Goal: Task Accomplishment & Management: Manage account settings

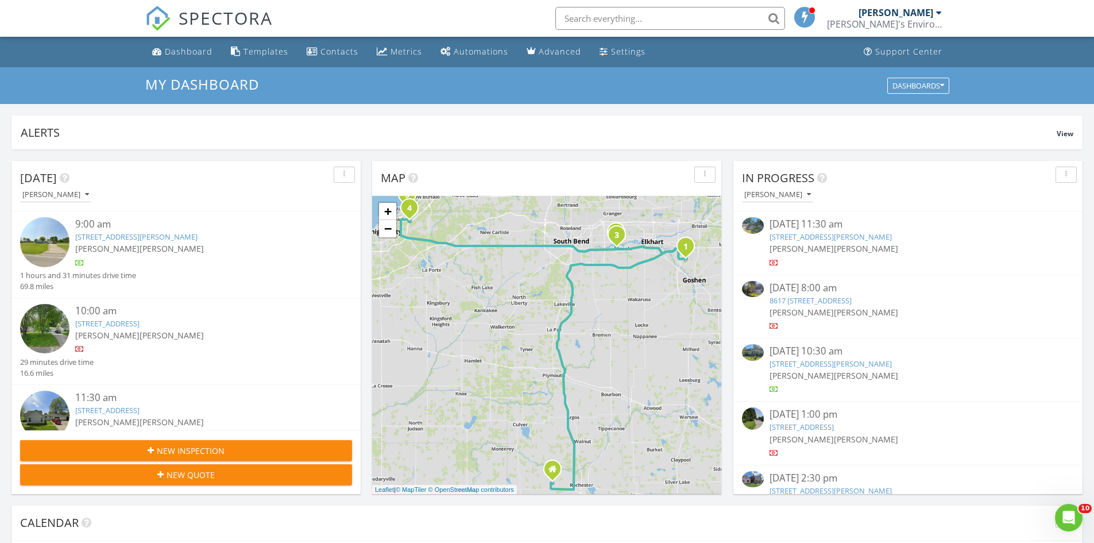
scroll to position [1063, 1111]
click at [176, 54] on div "Dashboard" at bounding box center [189, 51] width 48 height 11
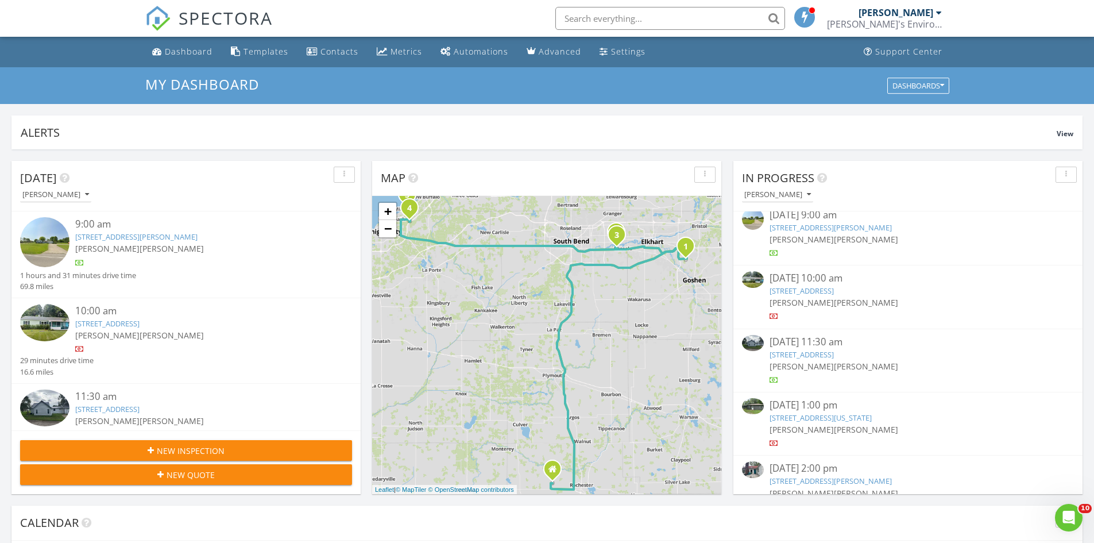
scroll to position [402, 0]
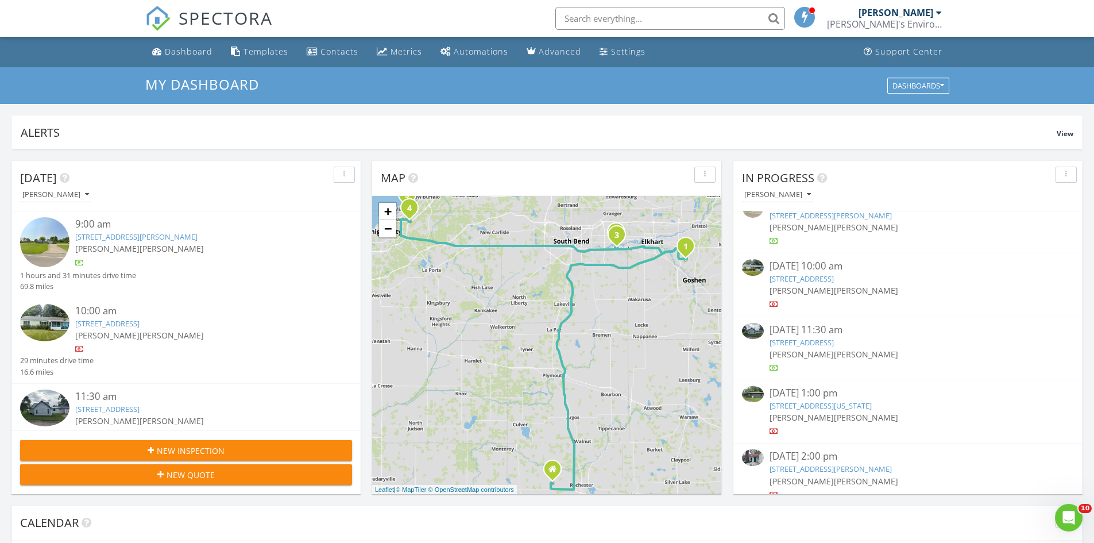
click at [816, 274] on link "11924 Riverview Blvd, Osceola, IN 46561" at bounding box center [801, 278] width 64 height 10
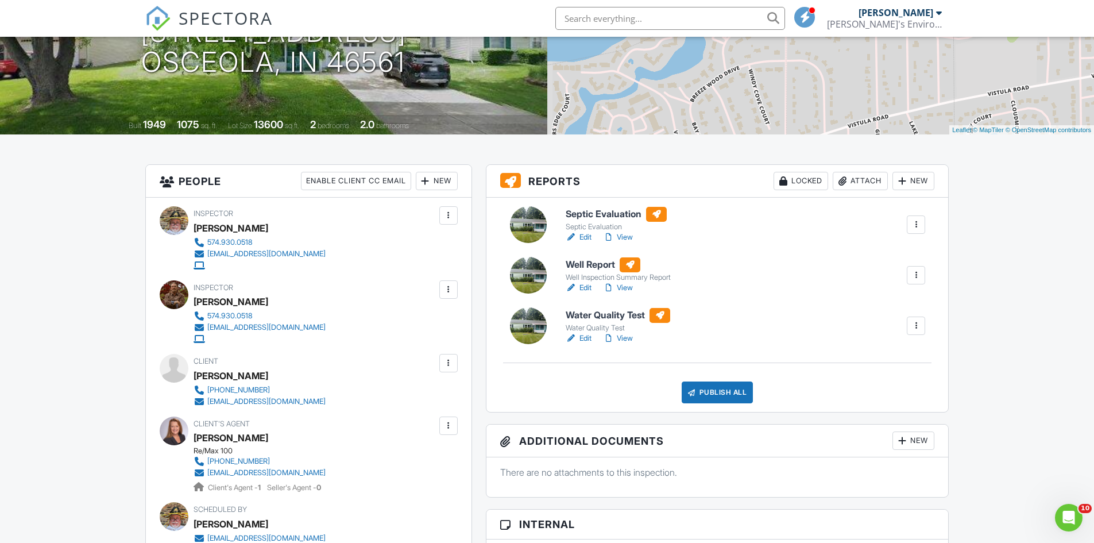
click at [449, 362] on div at bounding box center [448, 362] width 11 height 11
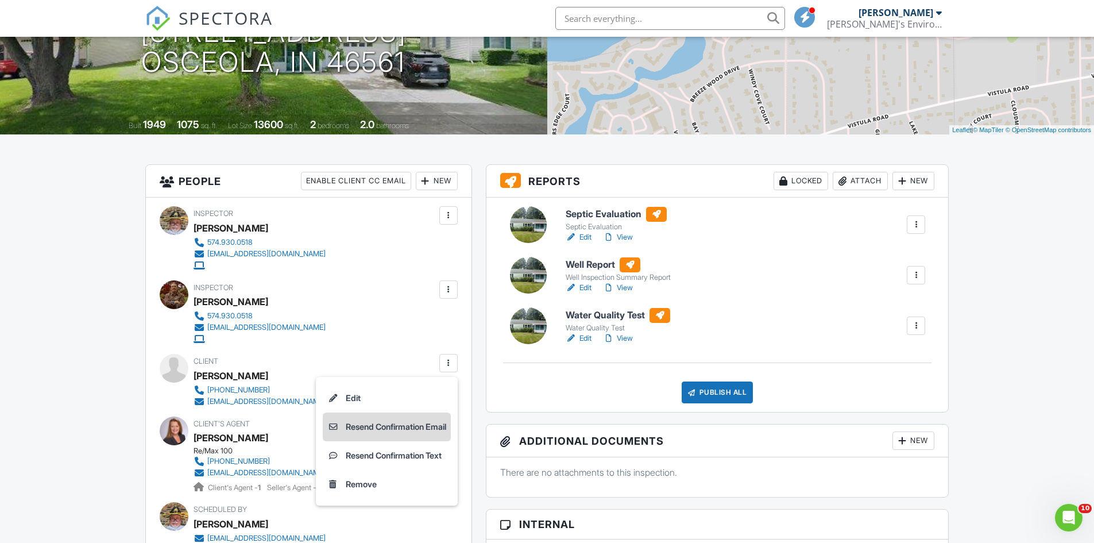
click at [412, 425] on li "Resend Confirmation Email" at bounding box center [387, 426] width 128 height 29
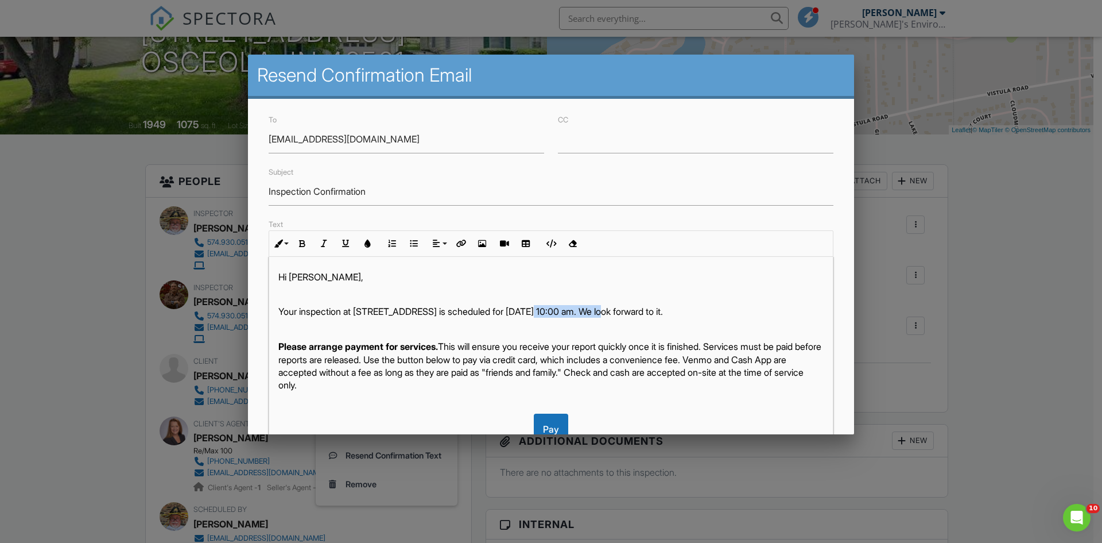
drag, startPoint x: 534, startPoint y: 312, endPoint x: 602, endPoint y: 311, distance: 68.3
click at [602, 311] on p "Your inspection at 11924 Riverview Blvd, Osceola, IN 46561 is scheduled for 08/…" at bounding box center [550, 311] width 545 height 13
drag, startPoint x: 726, startPoint y: 310, endPoint x: 767, endPoint y: 322, distance: 42.3
click at [767, 317] on p "Your inspection at 11924 Riverview Blvd, Osceola, IN 46561 was completed on 08/…" at bounding box center [550, 311] width 545 height 13
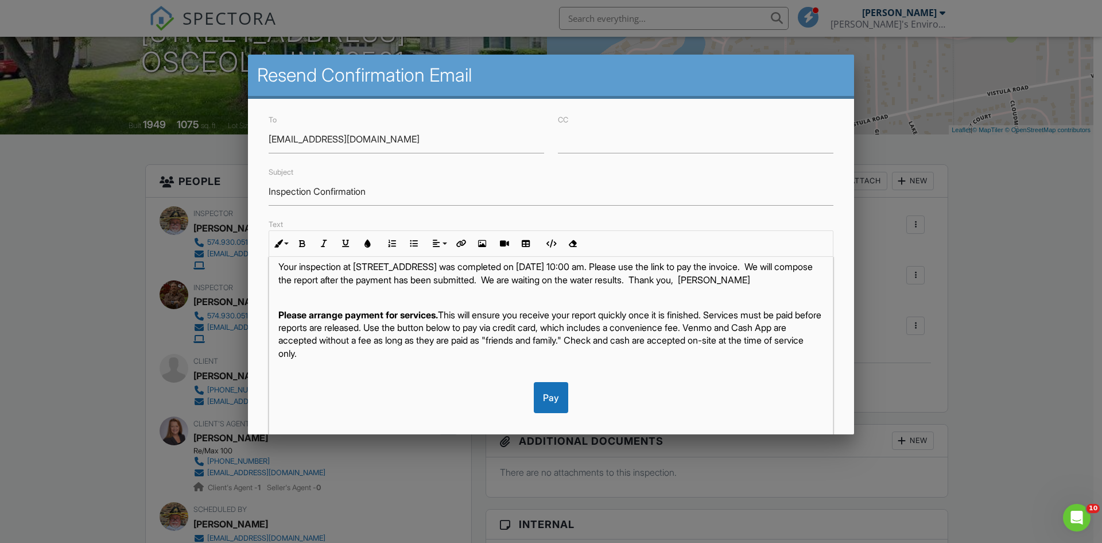
scroll to position [63, 0]
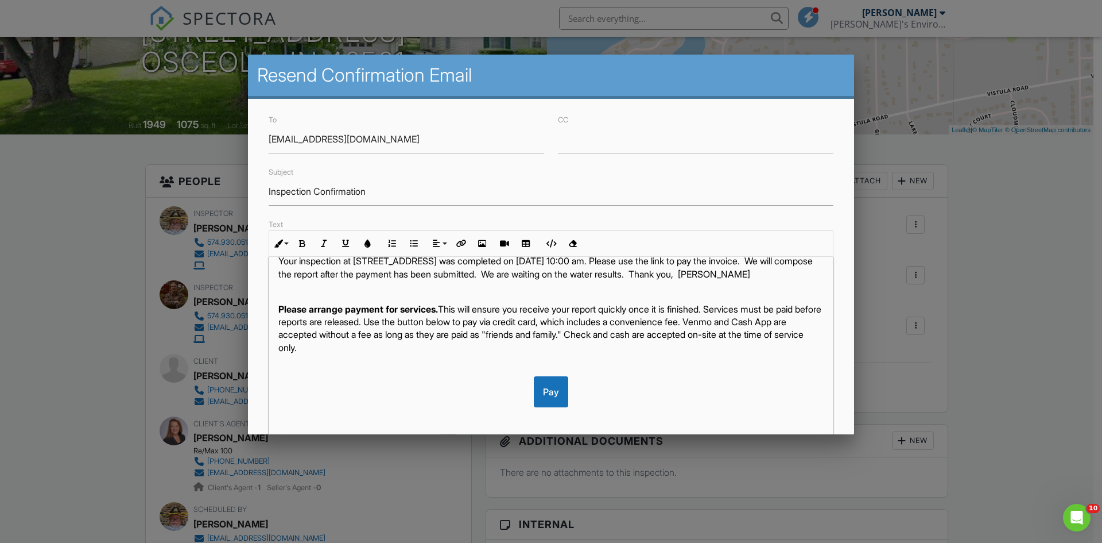
click at [429, 321] on p "Please arrange payment for services. This will ensure you receive your report q…" at bounding box center [550, 329] width 545 height 52
drag, startPoint x: 326, startPoint y: 334, endPoint x: 378, endPoint y: 335, distance: 52.2
click at [378, 335] on p "Please arrange payment for services. This will ensure you receive your report q…" at bounding box center [550, 329] width 545 height 52
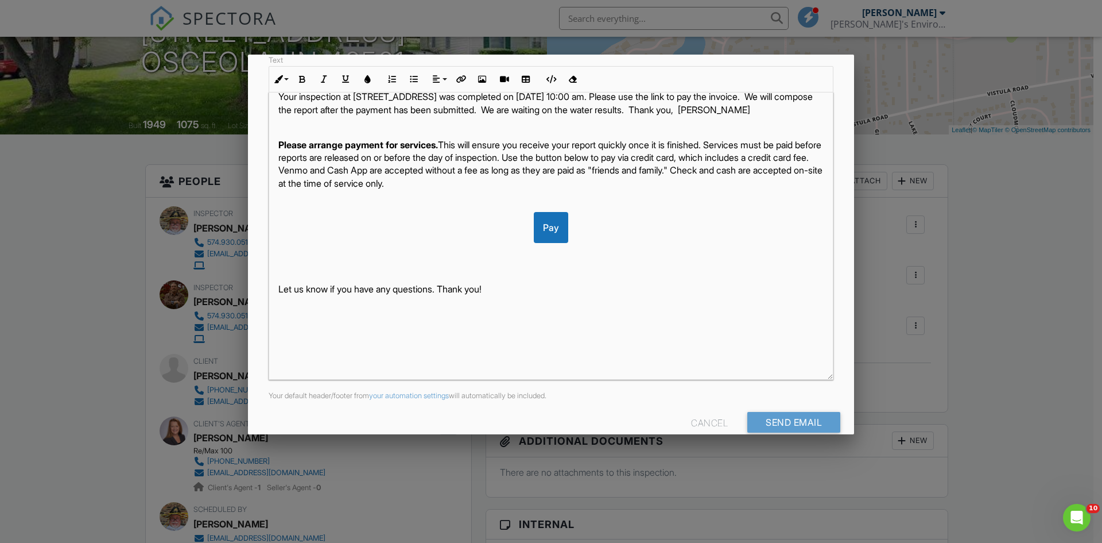
scroll to position [184, 0]
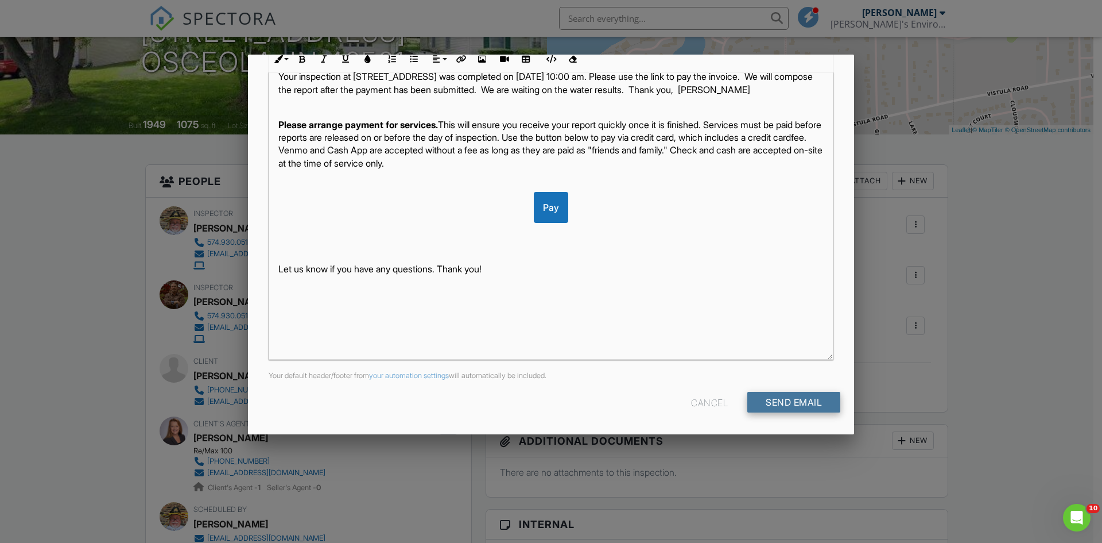
click at [774, 401] on input "Send Email" at bounding box center [793, 402] width 93 height 21
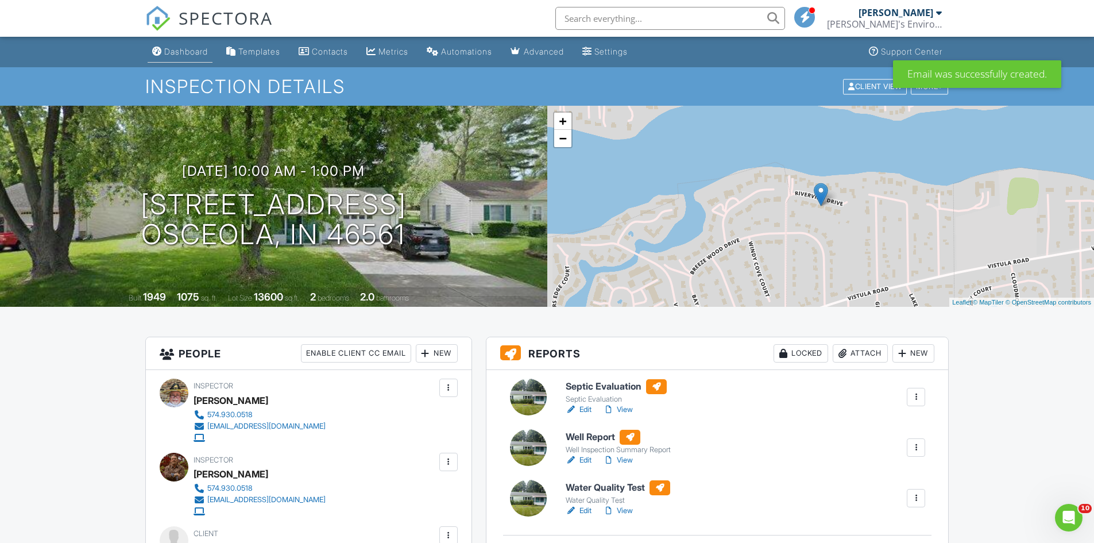
click at [192, 52] on div "Dashboard" at bounding box center [186, 52] width 44 height 10
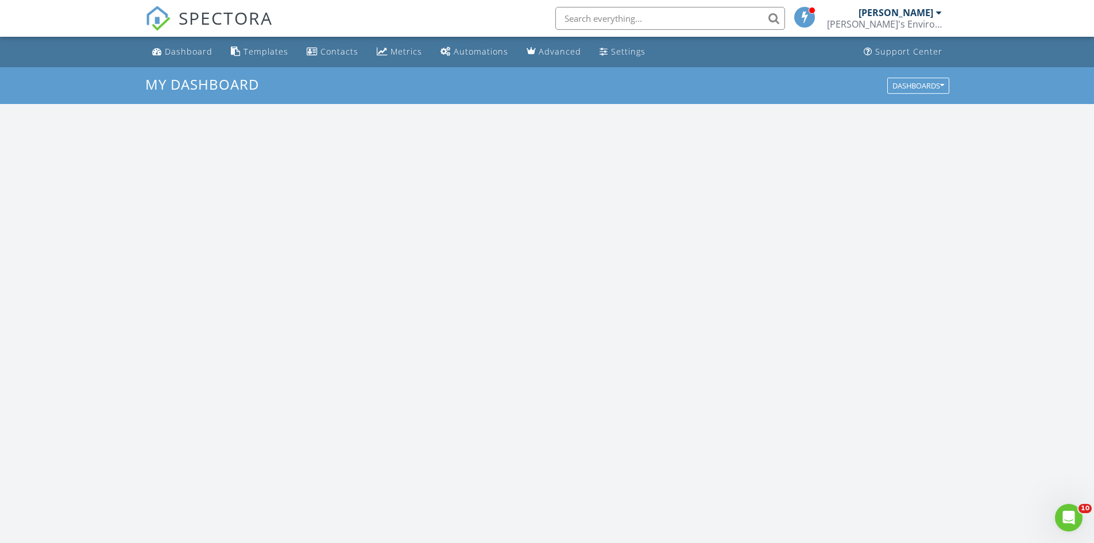
scroll to position [1063, 1111]
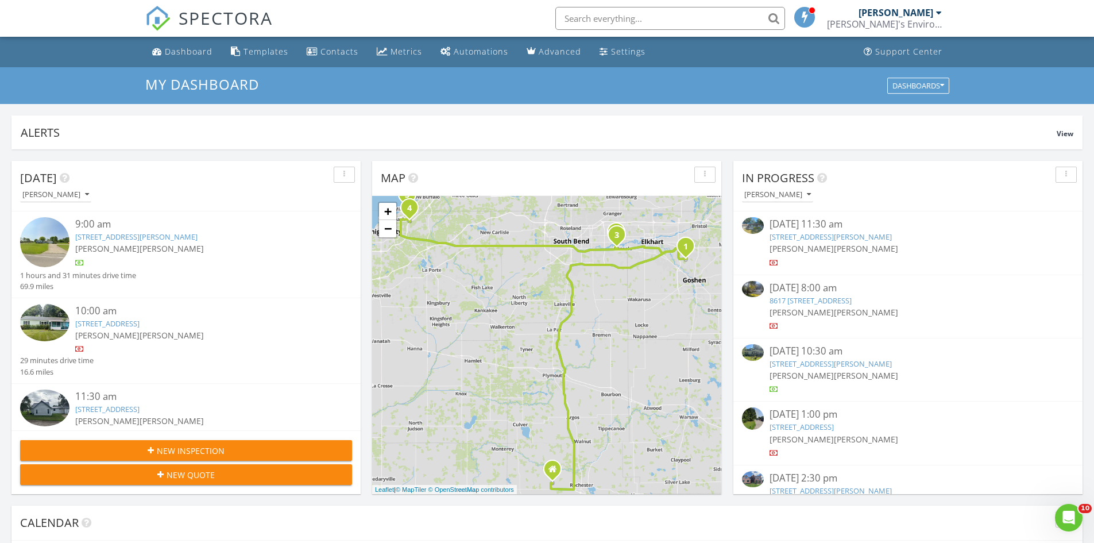
click at [821, 235] on link "[STREET_ADDRESS][PERSON_NAME]" at bounding box center [830, 236] width 122 height 10
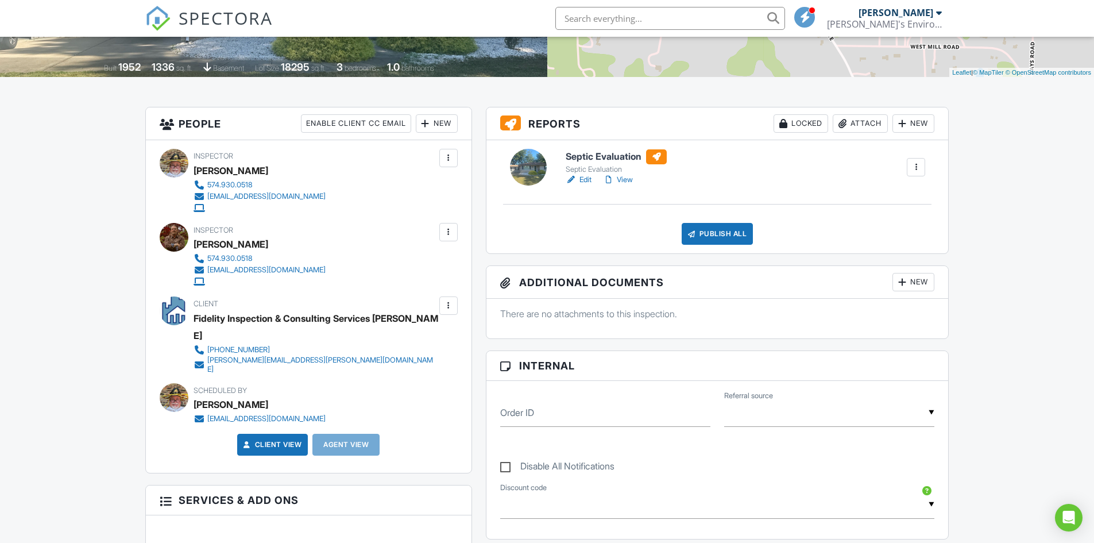
click at [586, 180] on link "Edit" at bounding box center [579, 179] width 26 height 11
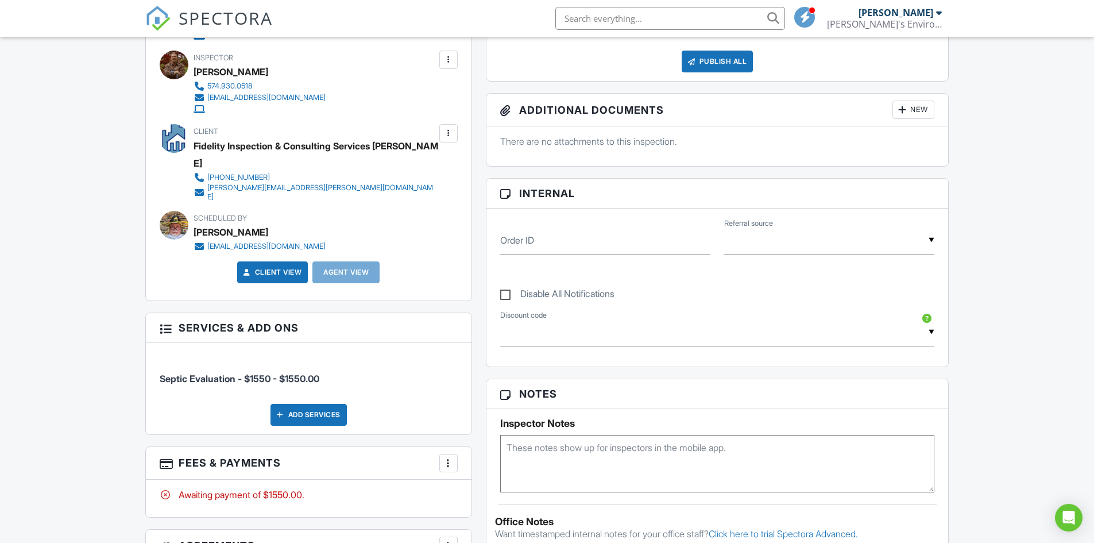
click at [447, 457] on div at bounding box center [448, 462] width 11 height 11
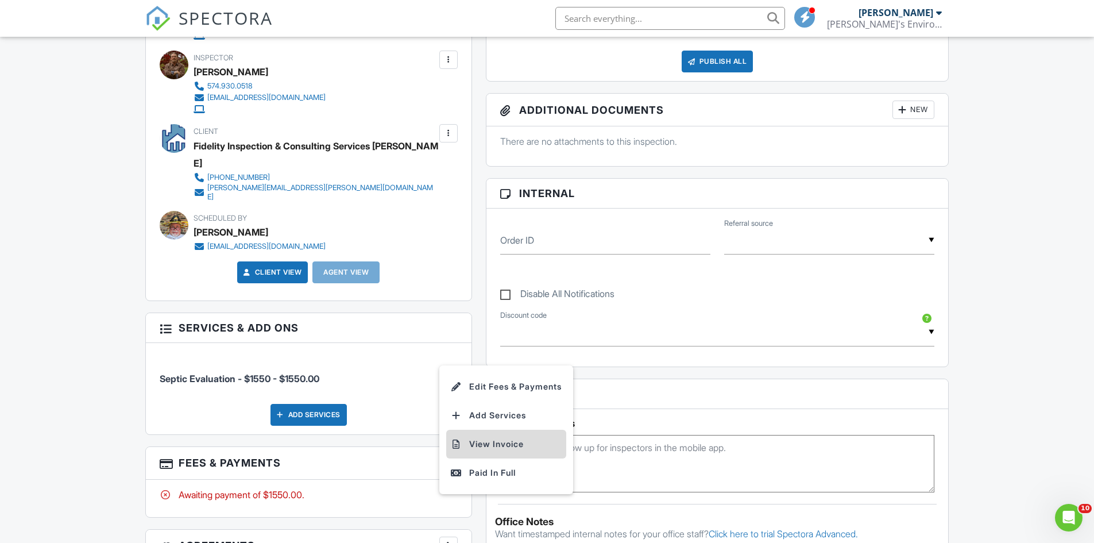
click at [502, 429] on li "View Invoice" at bounding box center [506, 443] width 120 height 29
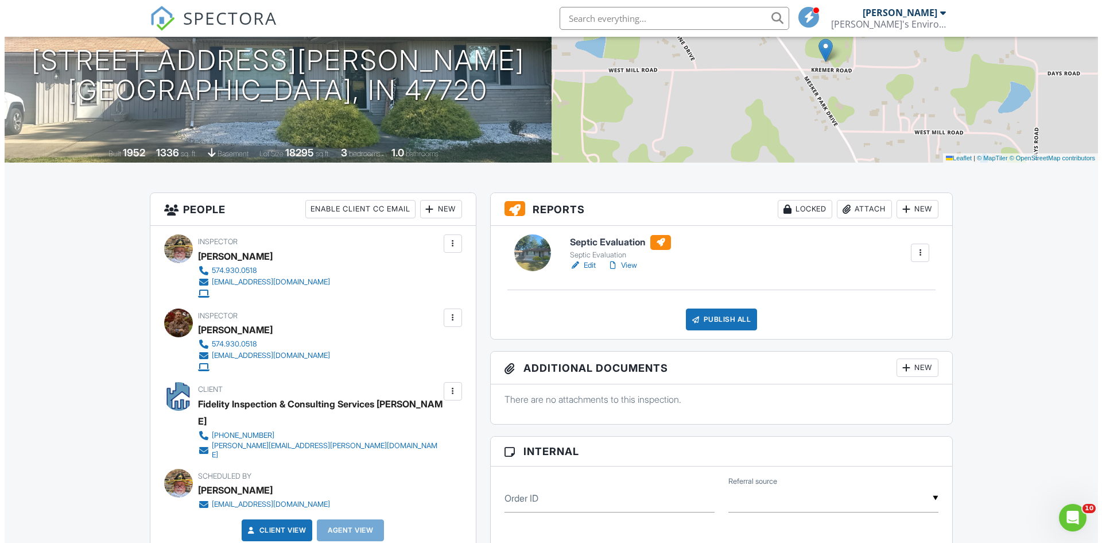
scroll to position [172, 0]
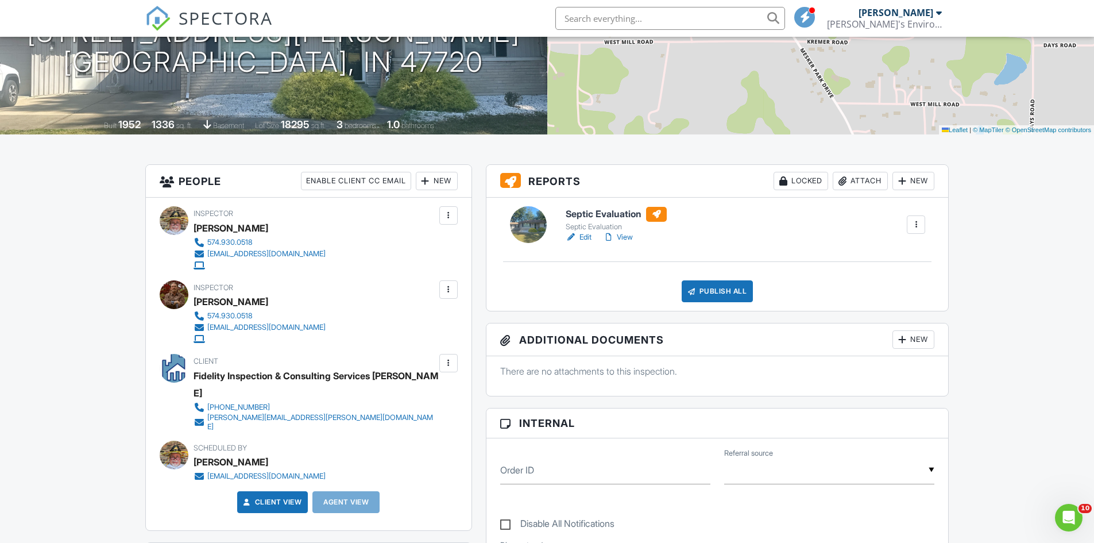
click at [727, 288] on div "Publish All" at bounding box center [717, 291] width 72 height 22
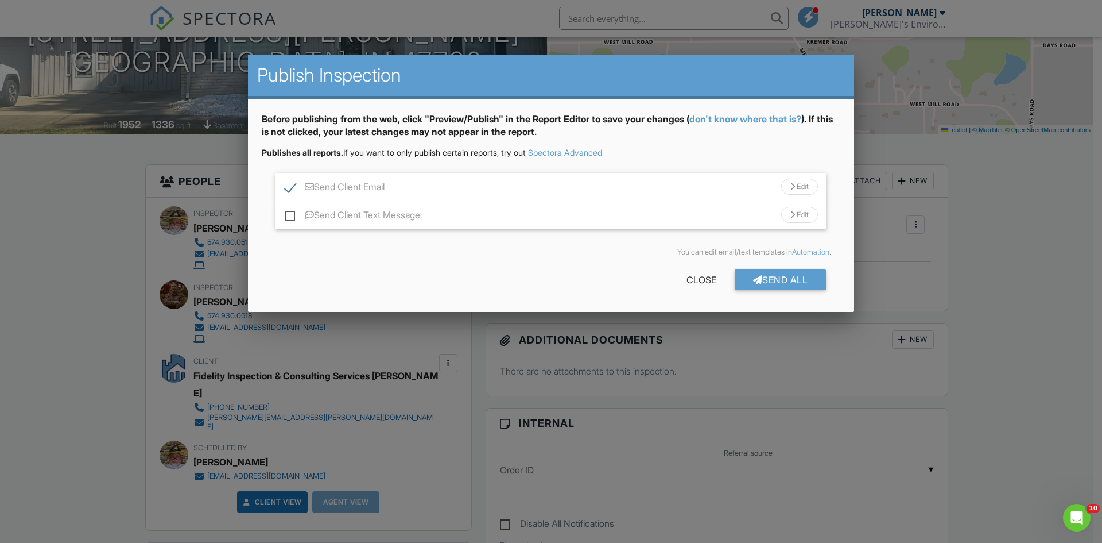
click at [288, 185] on label "Send Client Email" at bounding box center [335, 188] width 100 height 14
checkbox input "false"
click at [784, 273] on div "Send All" at bounding box center [781, 279] width 92 height 21
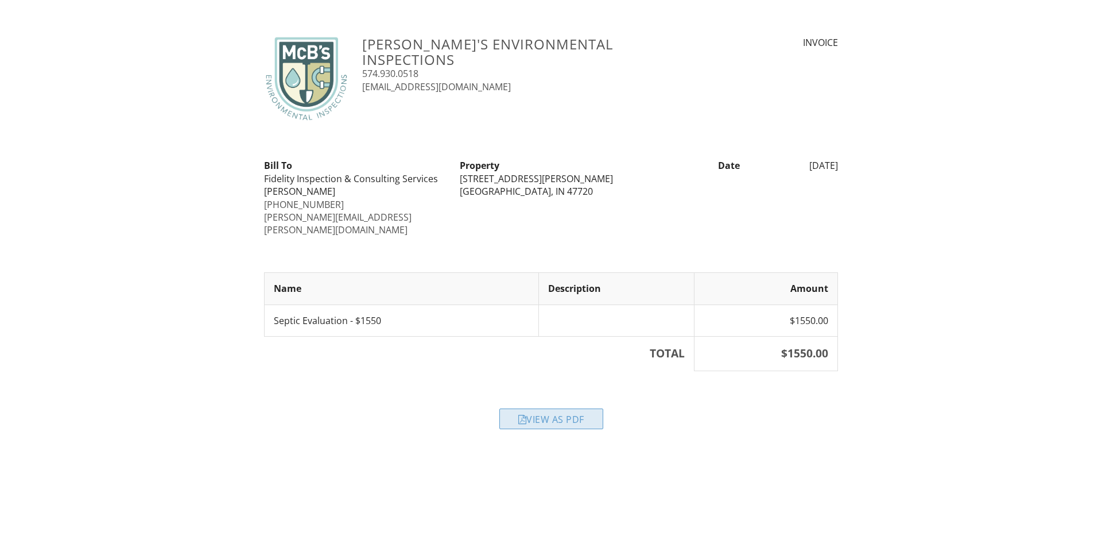
click at [548, 408] on div "View as PDF" at bounding box center [551, 418] width 104 height 21
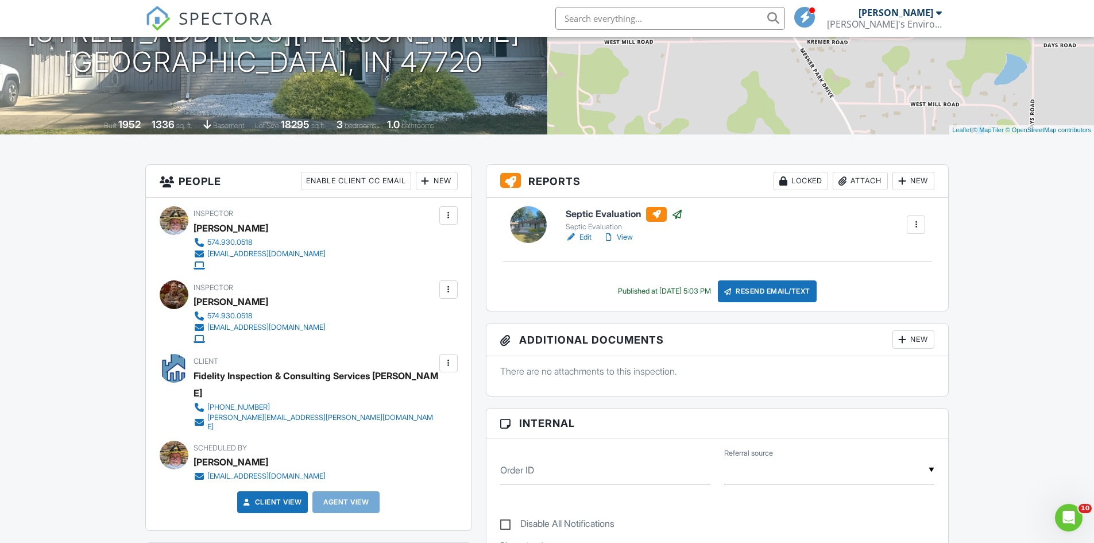
click at [586, 236] on link "Edit" at bounding box center [579, 236] width 26 height 11
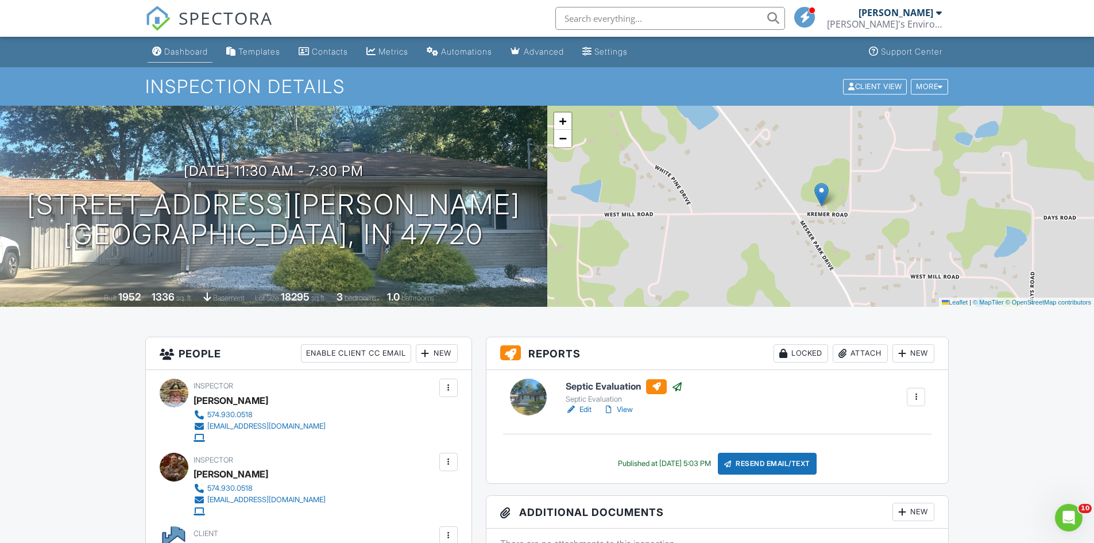
click at [190, 52] on div "Dashboard" at bounding box center [186, 52] width 44 height 10
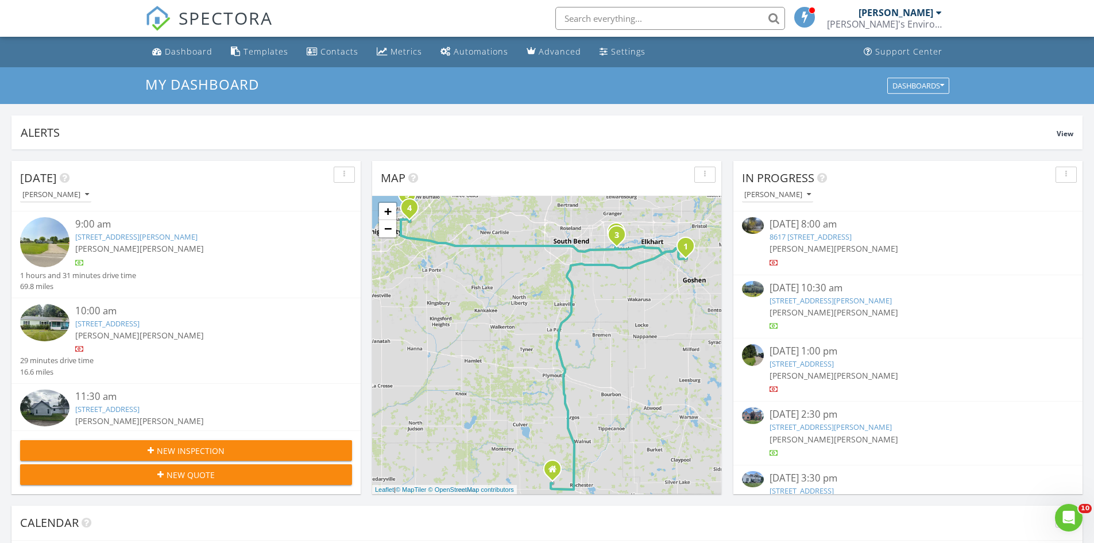
click at [819, 237] on link "8617 381 W, Lake Village, IN 46349" at bounding box center [810, 236] width 82 height 10
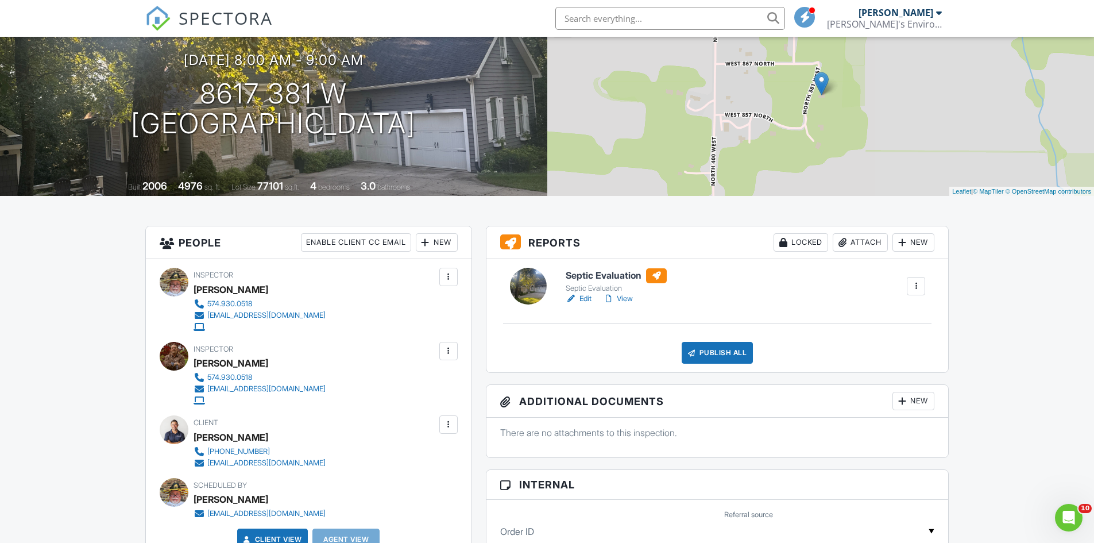
scroll to position [115, 0]
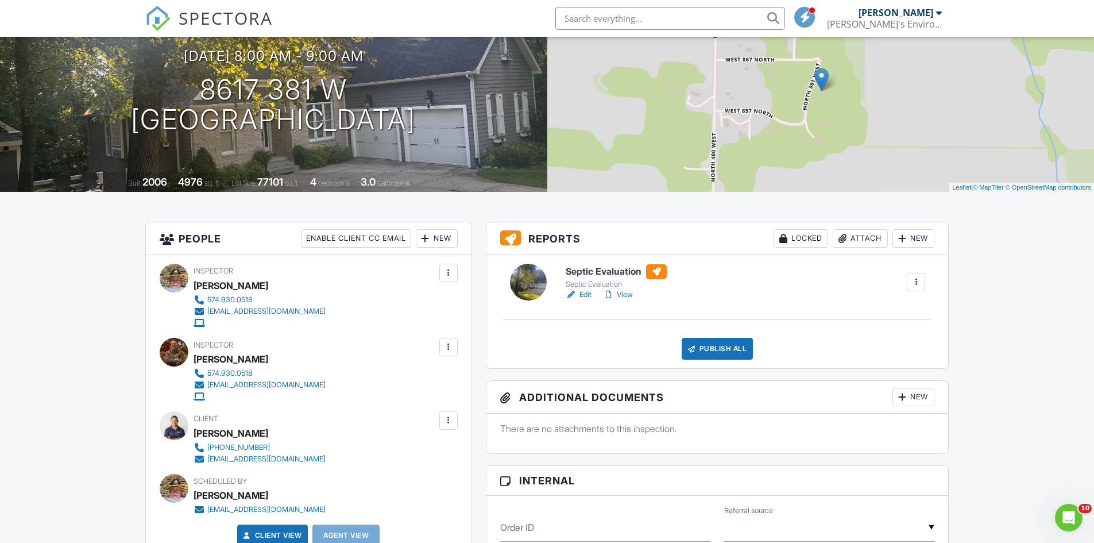
click at [586, 296] on link "Edit" at bounding box center [579, 294] width 26 height 11
